Goal: Information Seeking & Learning: Learn about a topic

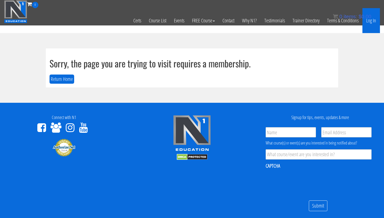
click at [375, 22] on link "Log In" at bounding box center [371, 20] width 18 height 25
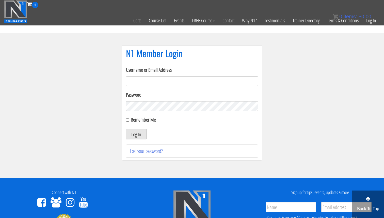
type input "Valerioacri@gmail.com"
click at [140, 135] on button "Log In" at bounding box center [136, 134] width 21 height 11
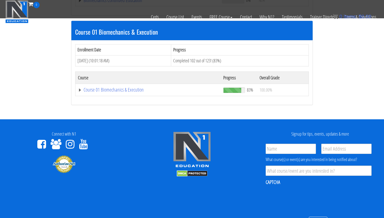
scroll to position [152, 0]
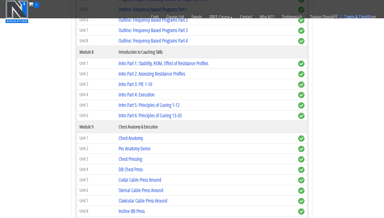
scroll to position [783, 0]
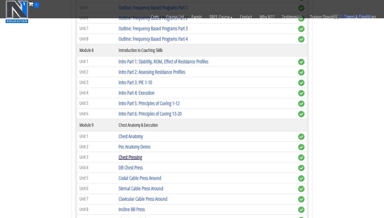
click at [138, 159] on link "Chest Pressing" at bounding box center [130, 156] width 23 height 7
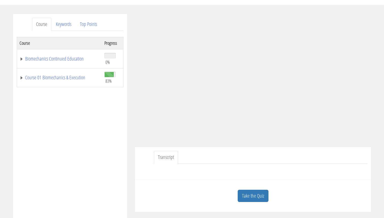
scroll to position [34, 0]
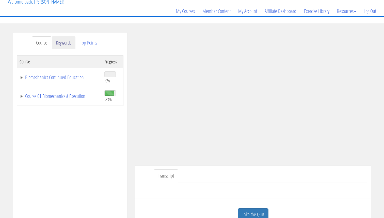
click at [59, 40] on link "Keywords" at bounding box center [64, 42] width 24 height 13
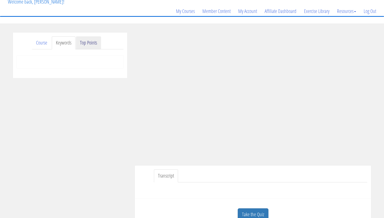
click at [96, 43] on link "Top Points" at bounding box center [88, 42] width 25 height 13
click at [42, 43] on link "Course" at bounding box center [41, 42] width 19 height 13
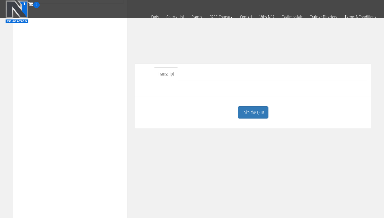
scroll to position [105, 0]
click at [255, 112] on link "Take the Quiz" at bounding box center [253, 111] width 31 height 12
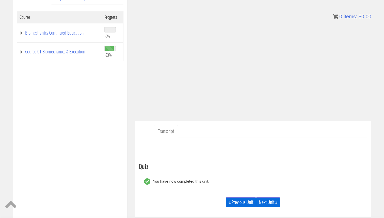
scroll to position [80, 0]
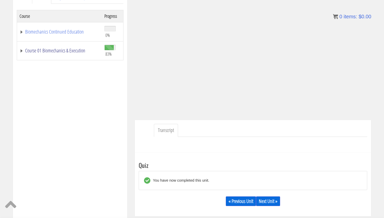
click at [72, 51] on link "Course 01 Biomechanics & Execution" at bounding box center [60, 50] width 80 height 5
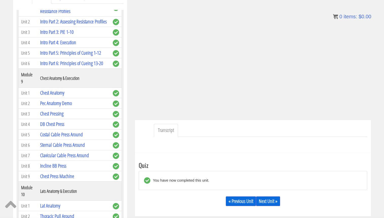
scroll to position [807, 0]
click at [52, 121] on link "DB Chest Press" at bounding box center [52, 124] width 24 height 7
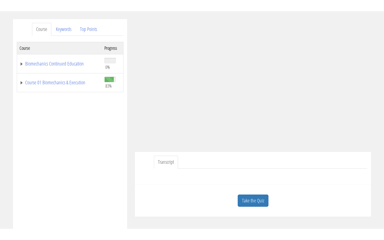
scroll to position [60, 0]
